Goal: Find specific page/section: Find specific page/section

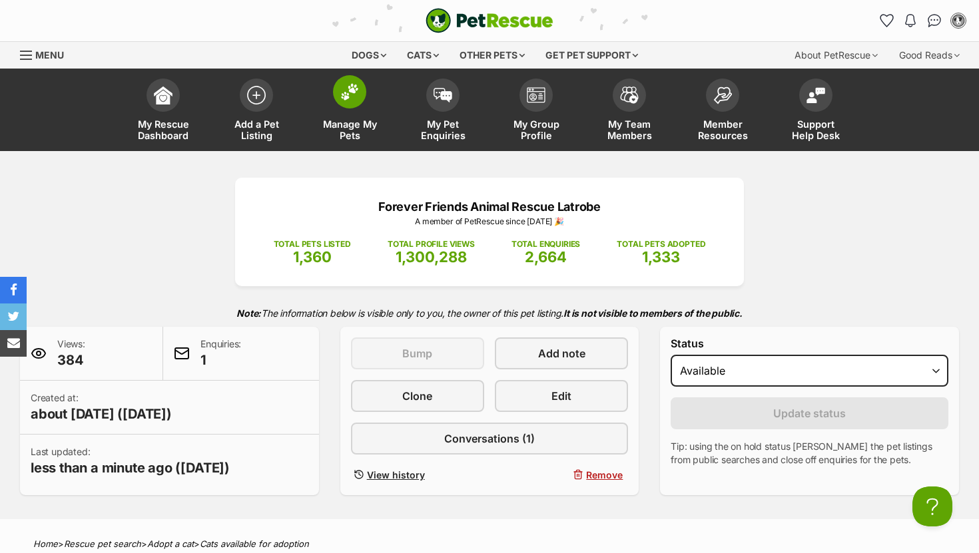
click at [353, 87] on img at bounding box center [349, 91] width 19 height 17
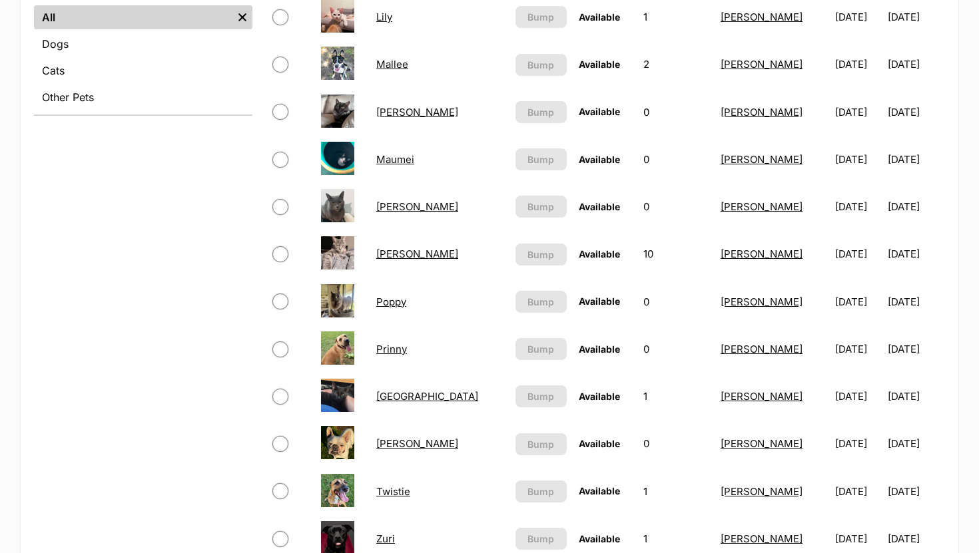
scroll to position [549, 0]
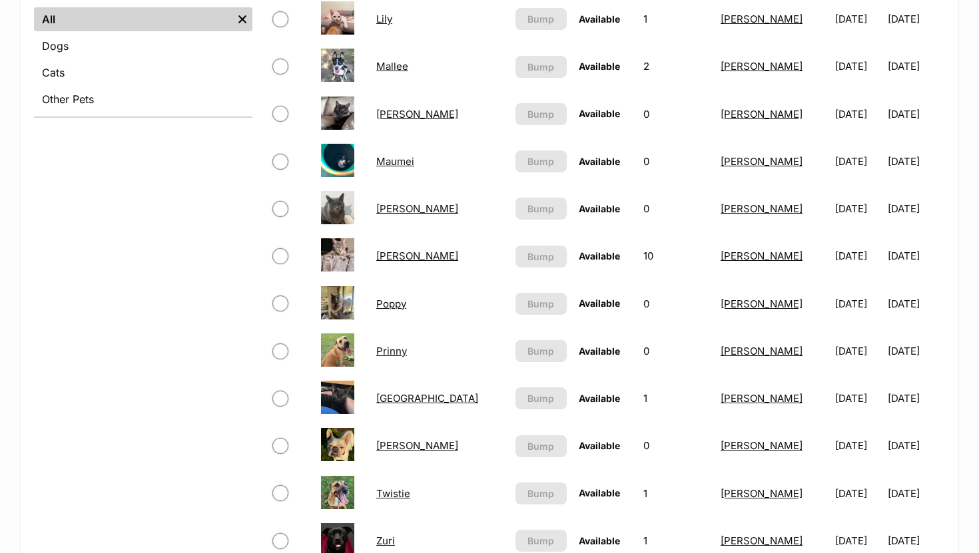
click at [411, 167] on link "Maumei" at bounding box center [395, 161] width 38 height 13
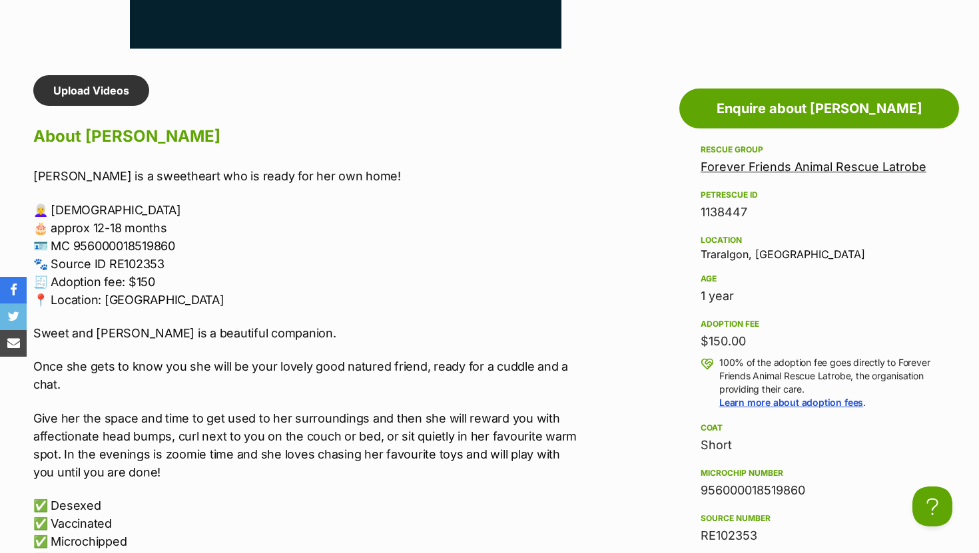
scroll to position [1086, 0]
